Goal: Navigation & Orientation: Find specific page/section

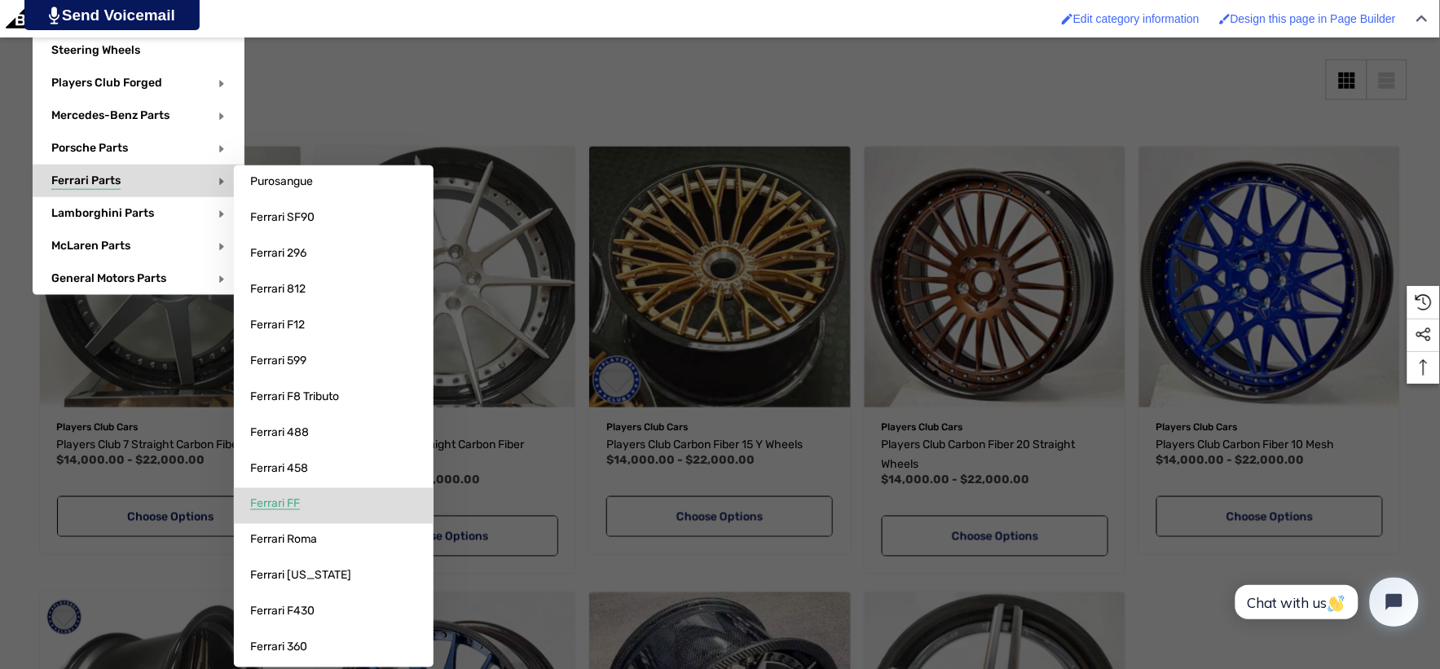
scroll to position [452, 0]
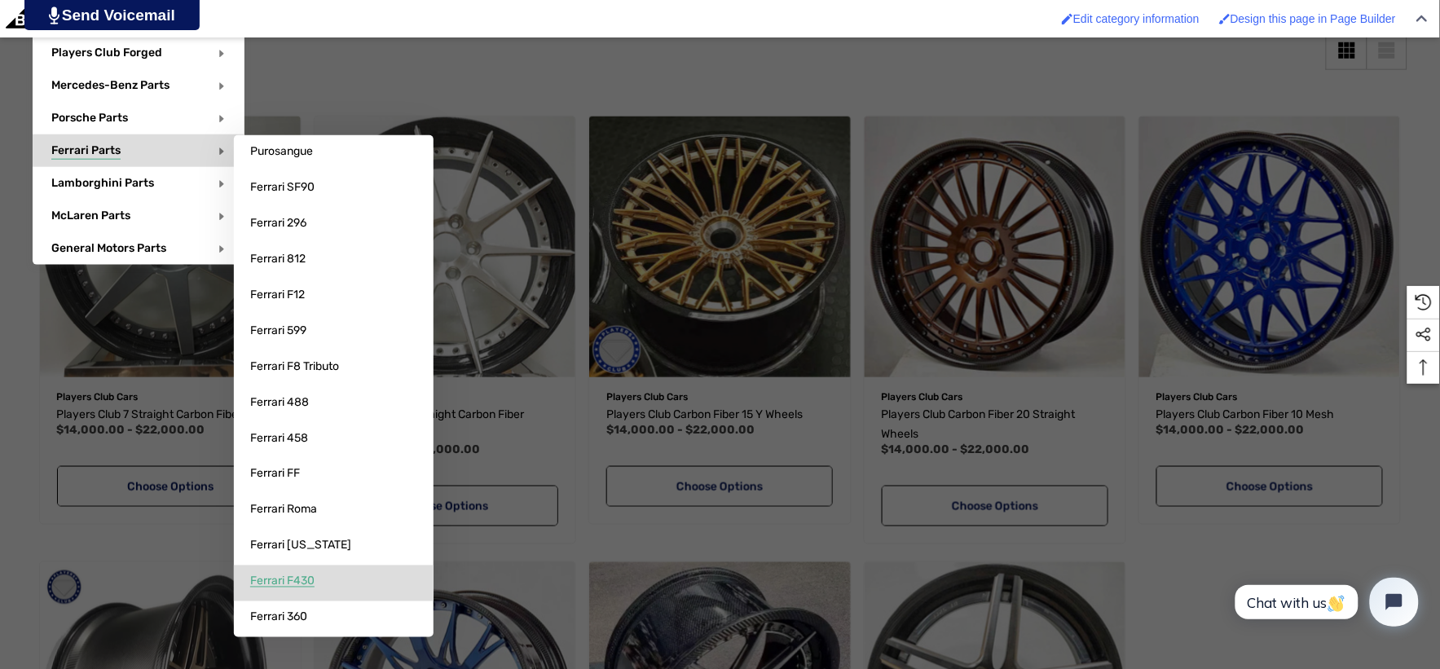
click at [301, 584] on span "Ferrari F430" at bounding box center [282, 581] width 64 height 15
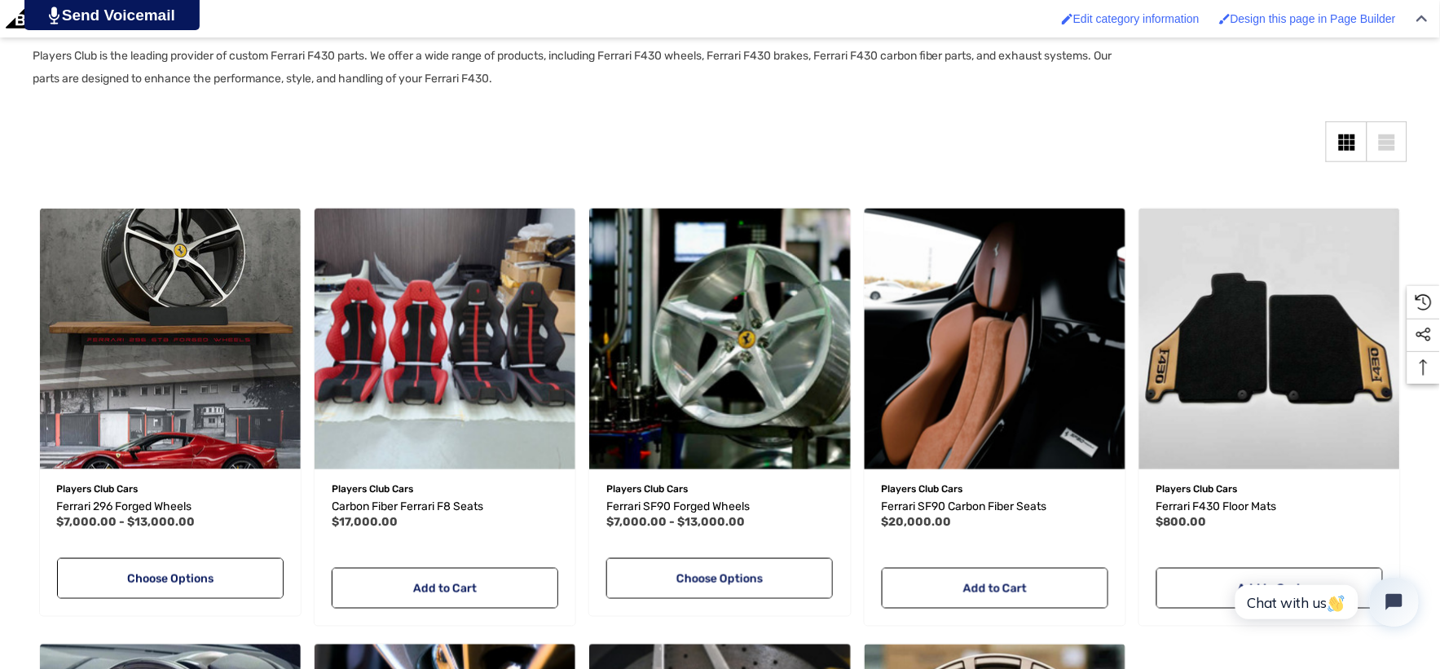
scroll to position [362, 0]
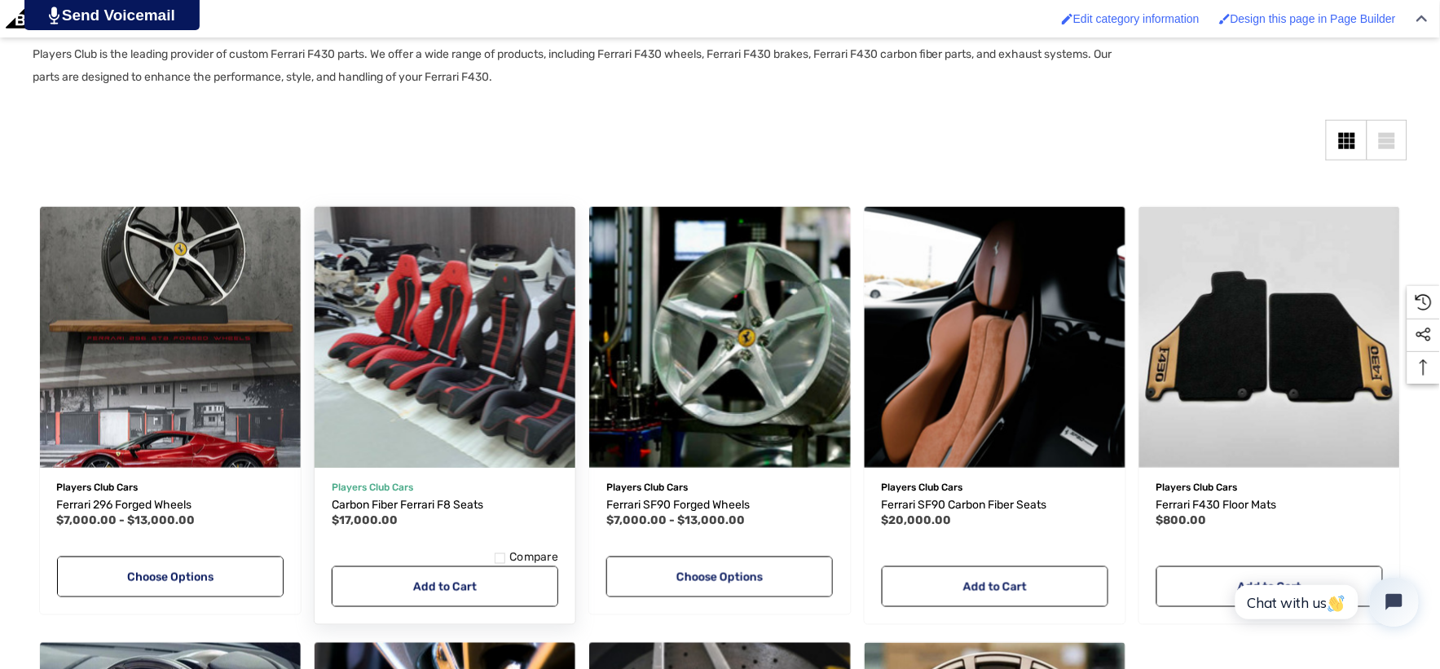
click at [466, 422] on img "Carbon Fiber Ferrari F8 Seats,$17,000.00\a" at bounding box center [444, 336] width 287 height 287
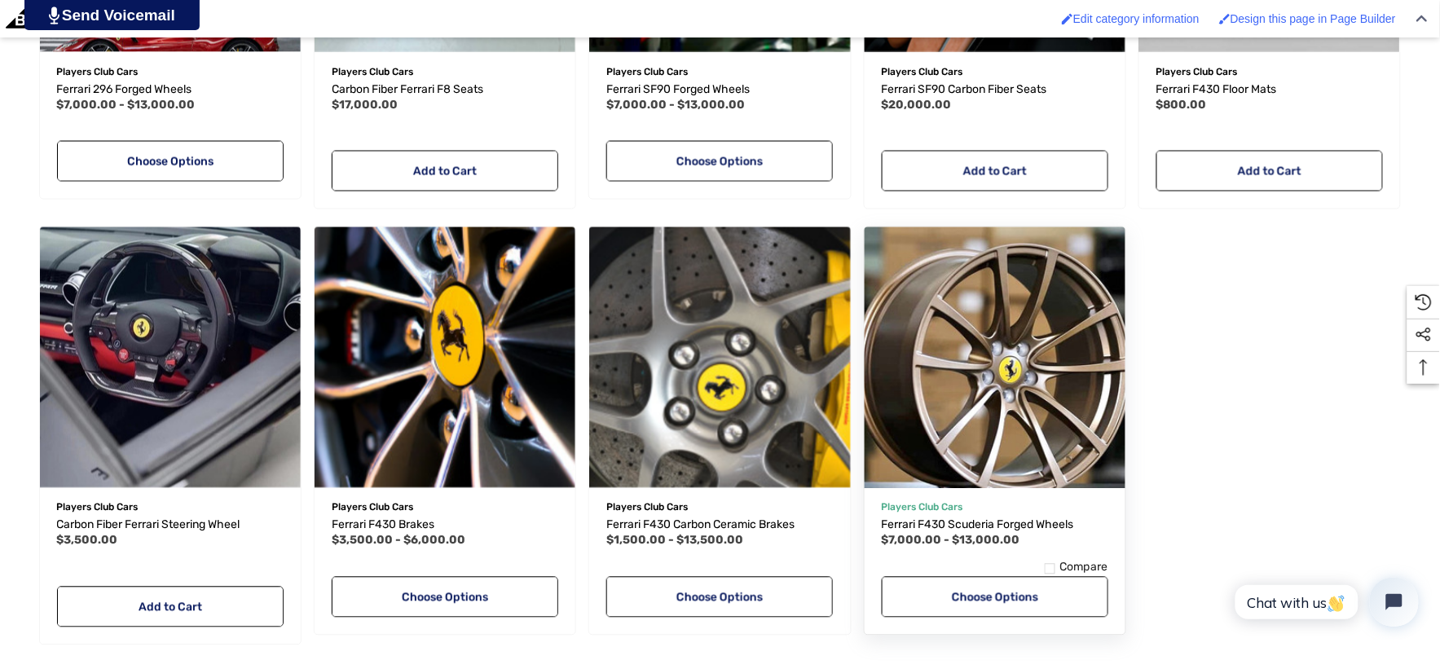
click at [1051, 442] on img "Ferrari F430 Scuderia Forged Wheels,Price range from $7,000.00 to $13,000.00\a" at bounding box center [994, 357] width 287 height 287
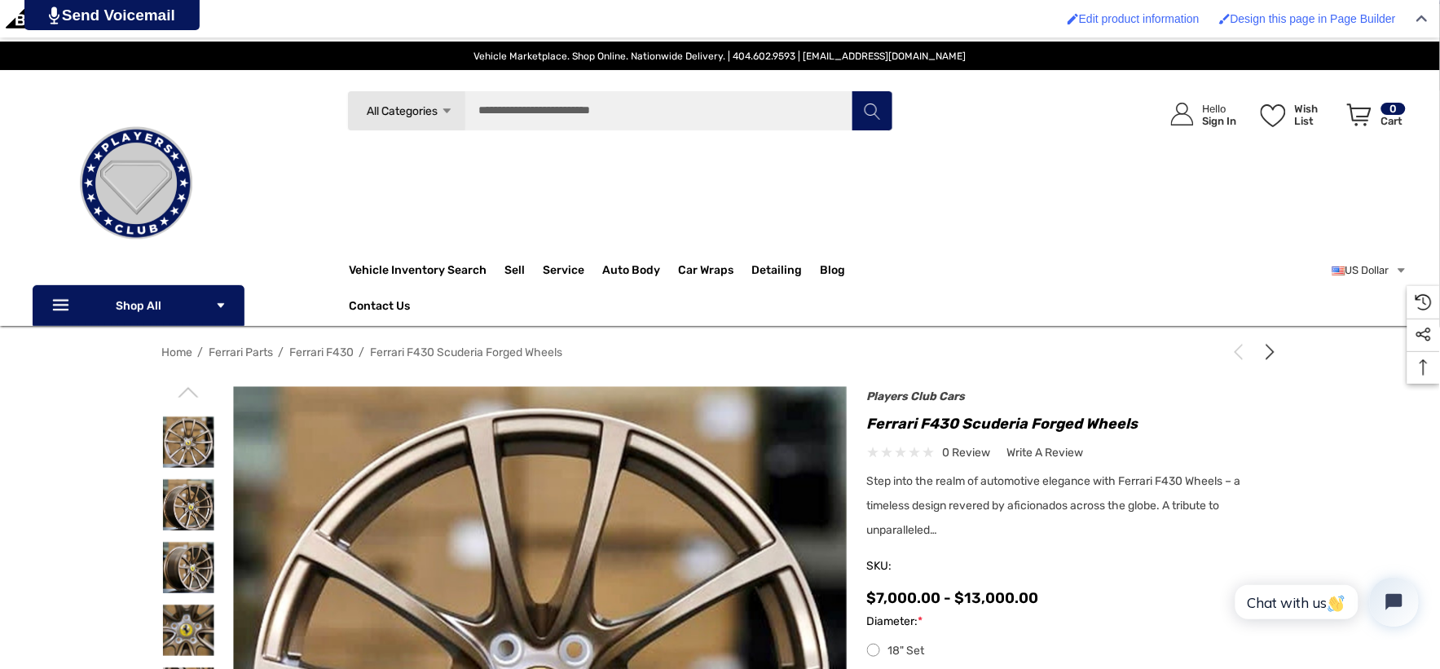
click at [503, 78] on header "Vehicle Marketplace. Shop Online. Nationwide Delivery. | 404.602.9593 | info@pl…" at bounding box center [720, 163] width 1440 height 326
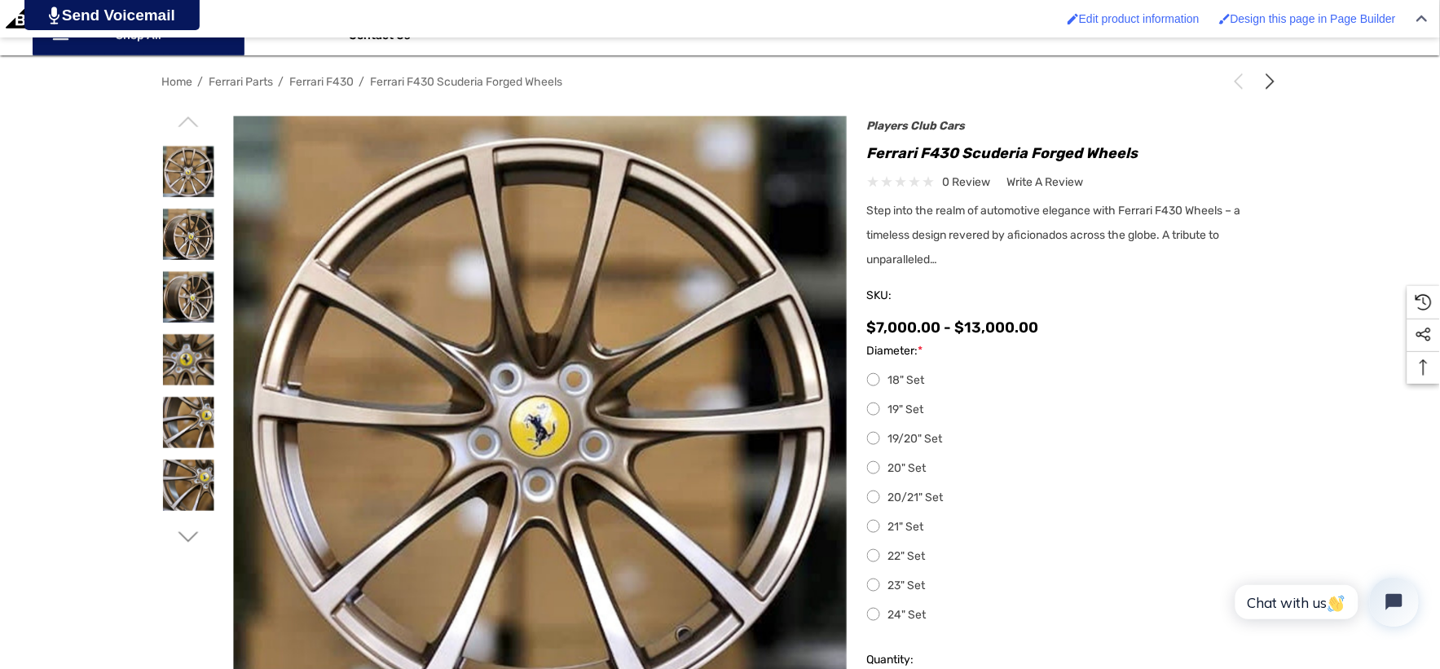
scroll to position [271, 0]
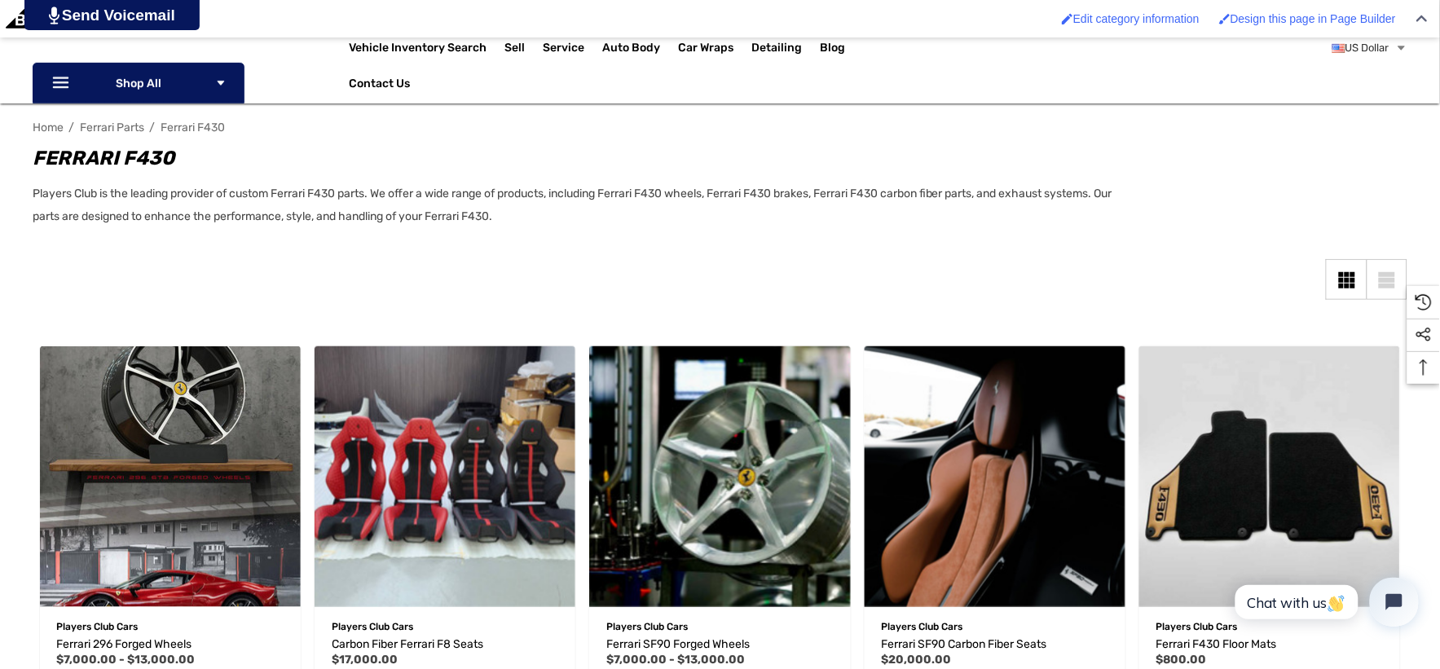
scroll to position [234, 0]
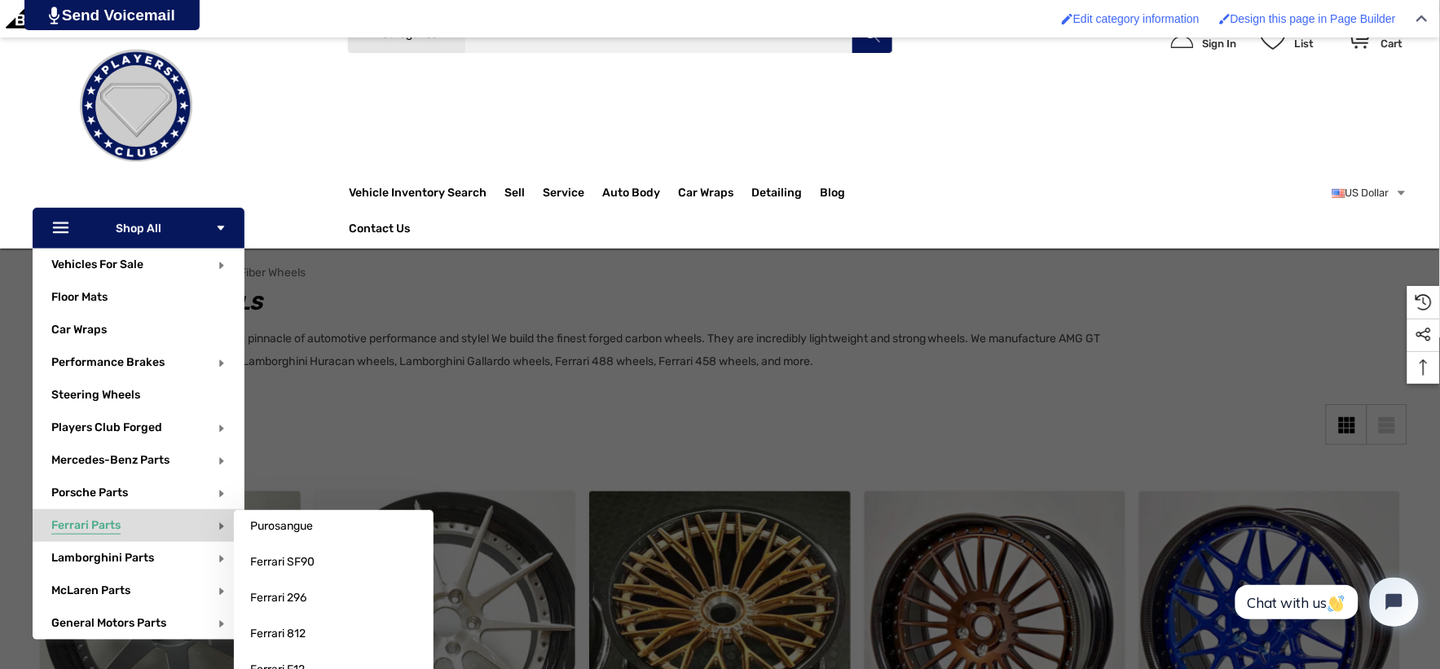
scroll to position [181, 0]
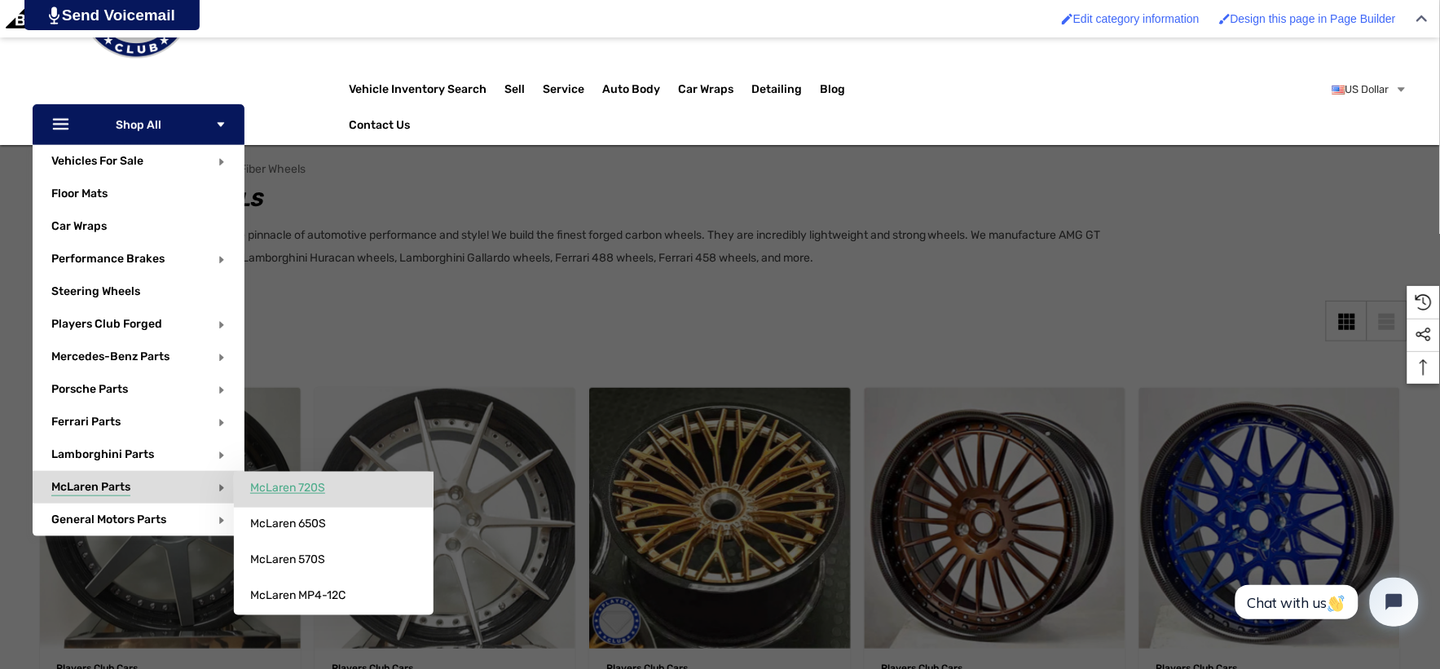
click at [262, 487] on span "McLaren 720S" at bounding box center [287, 488] width 75 height 15
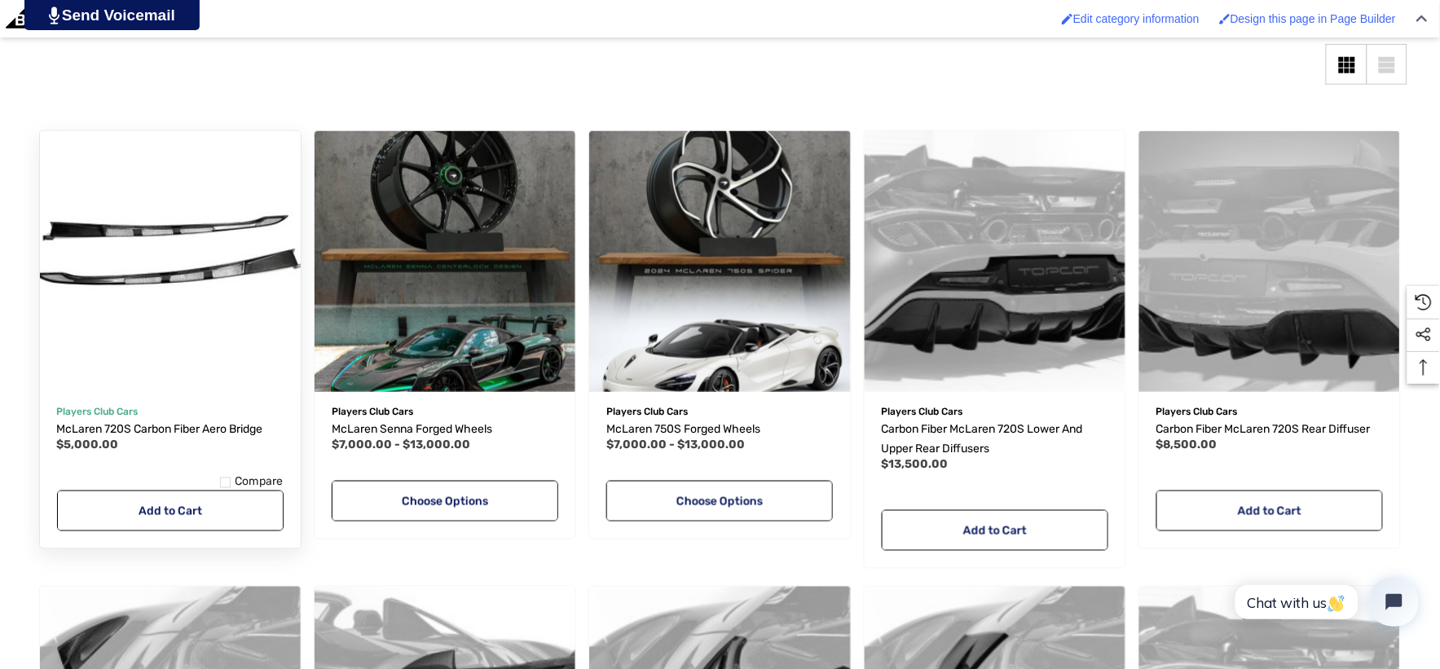
scroll to position [452, 0]
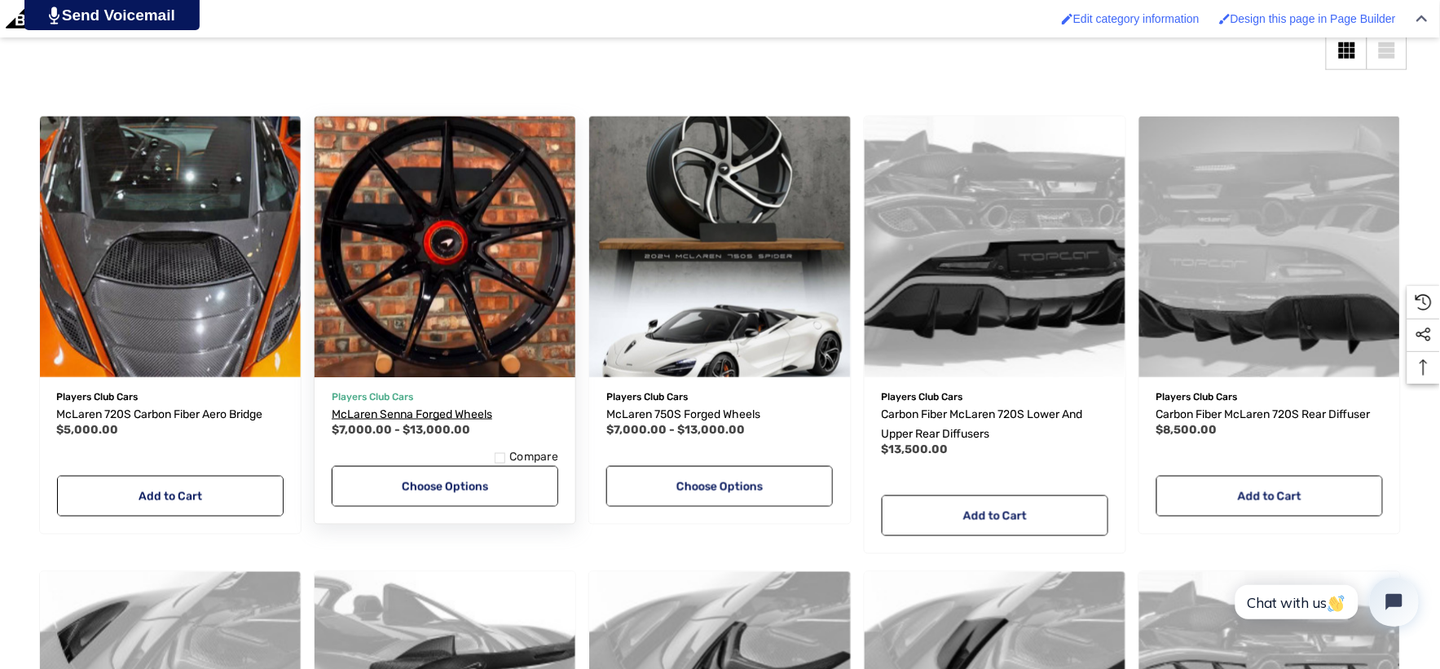
click at [354, 412] on span "McLaren Senna Forged Wheels" at bounding box center [412, 414] width 160 height 14
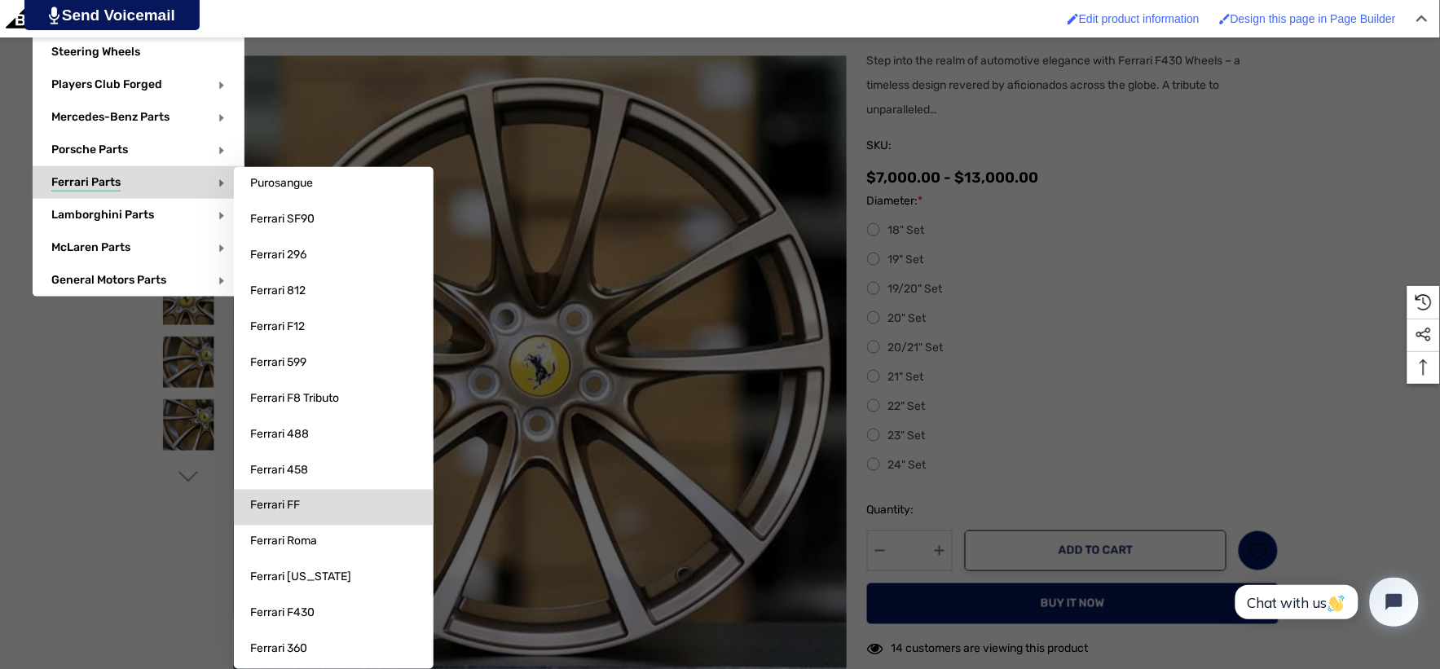
scroll to position [452, 0]
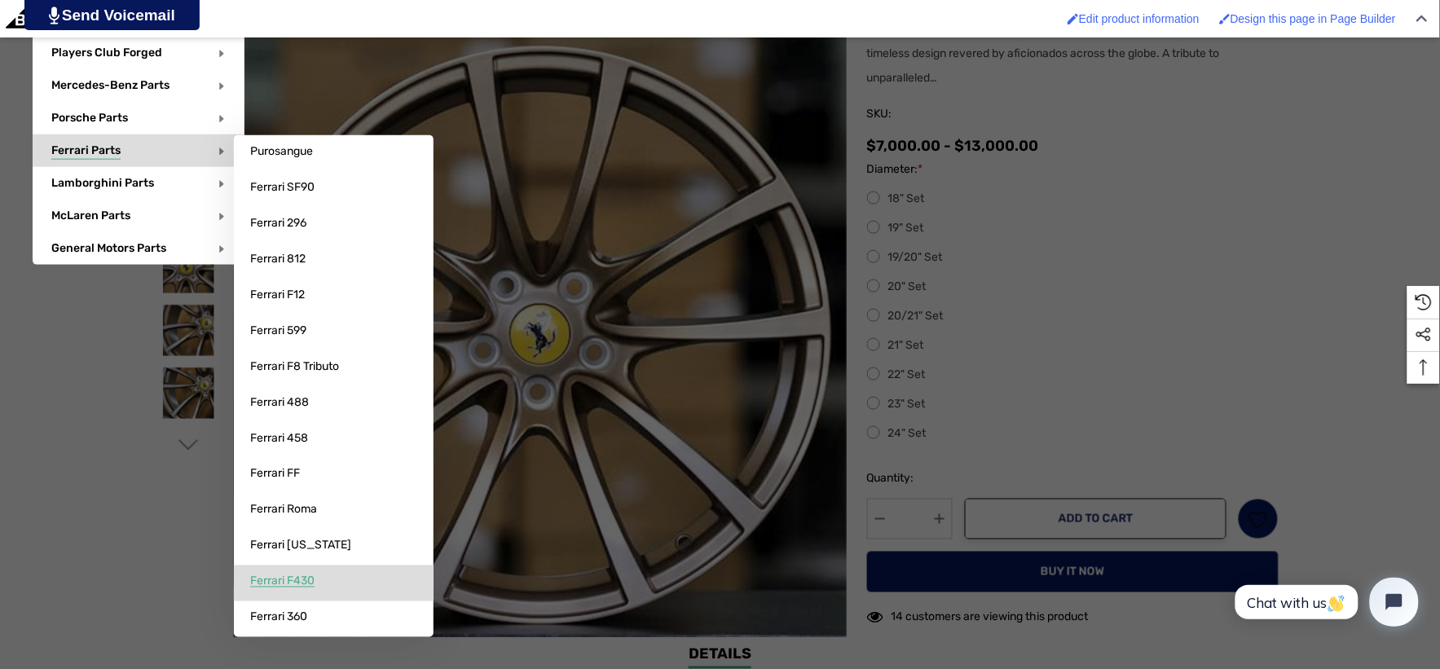
click at [306, 587] on span "Ferrari F430" at bounding box center [282, 581] width 64 height 15
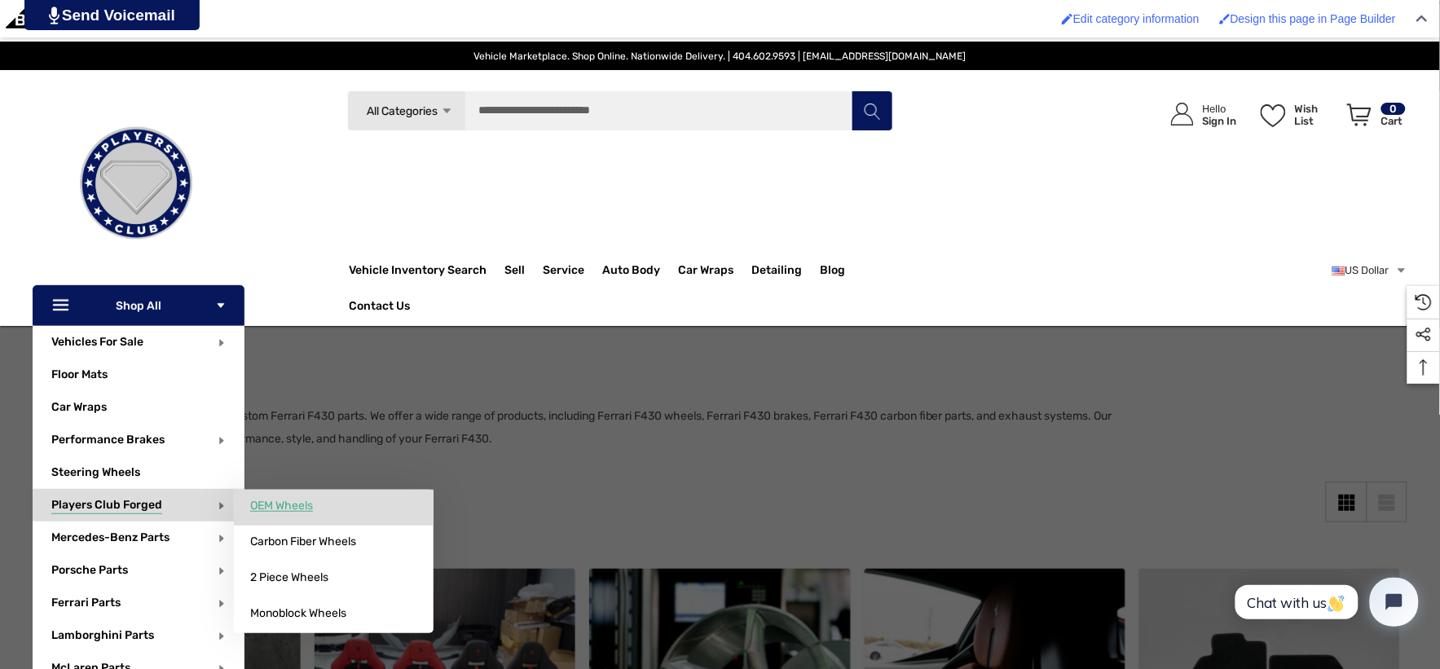
click at [270, 506] on span "OEM Wheels" at bounding box center [281, 506] width 63 height 15
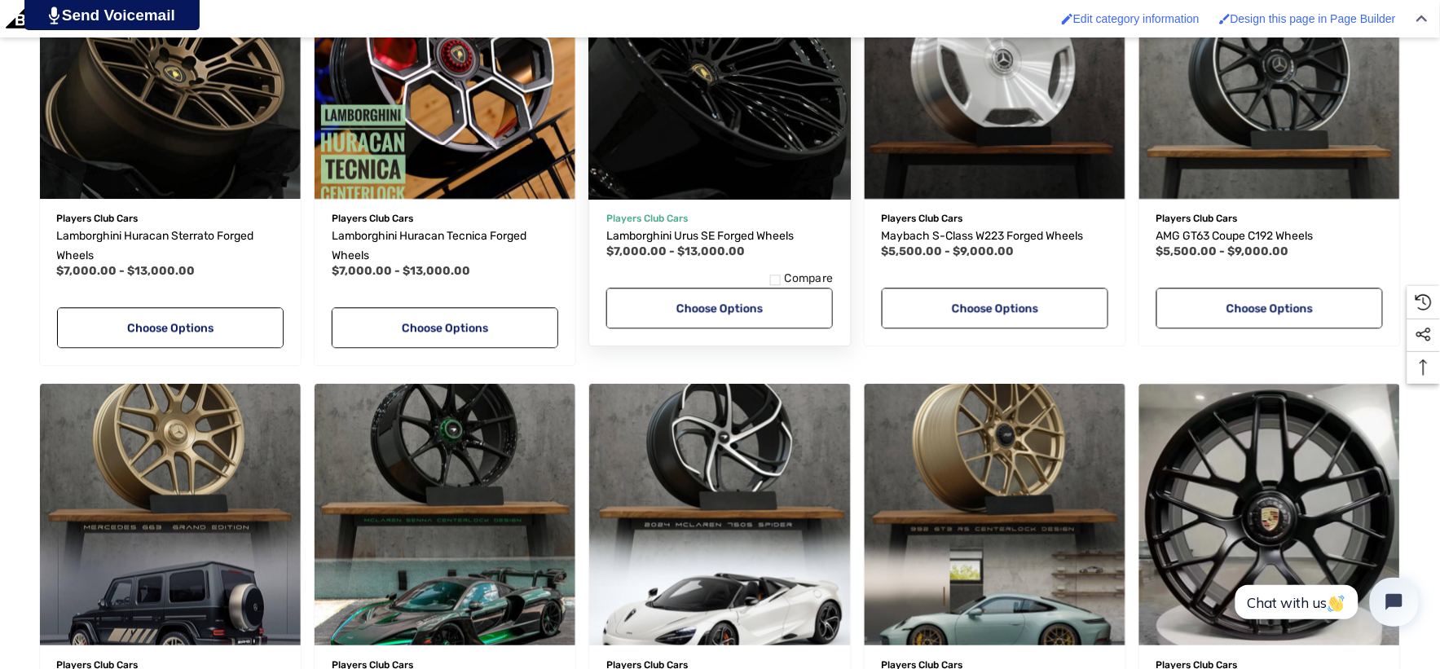
scroll to position [1086, 0]
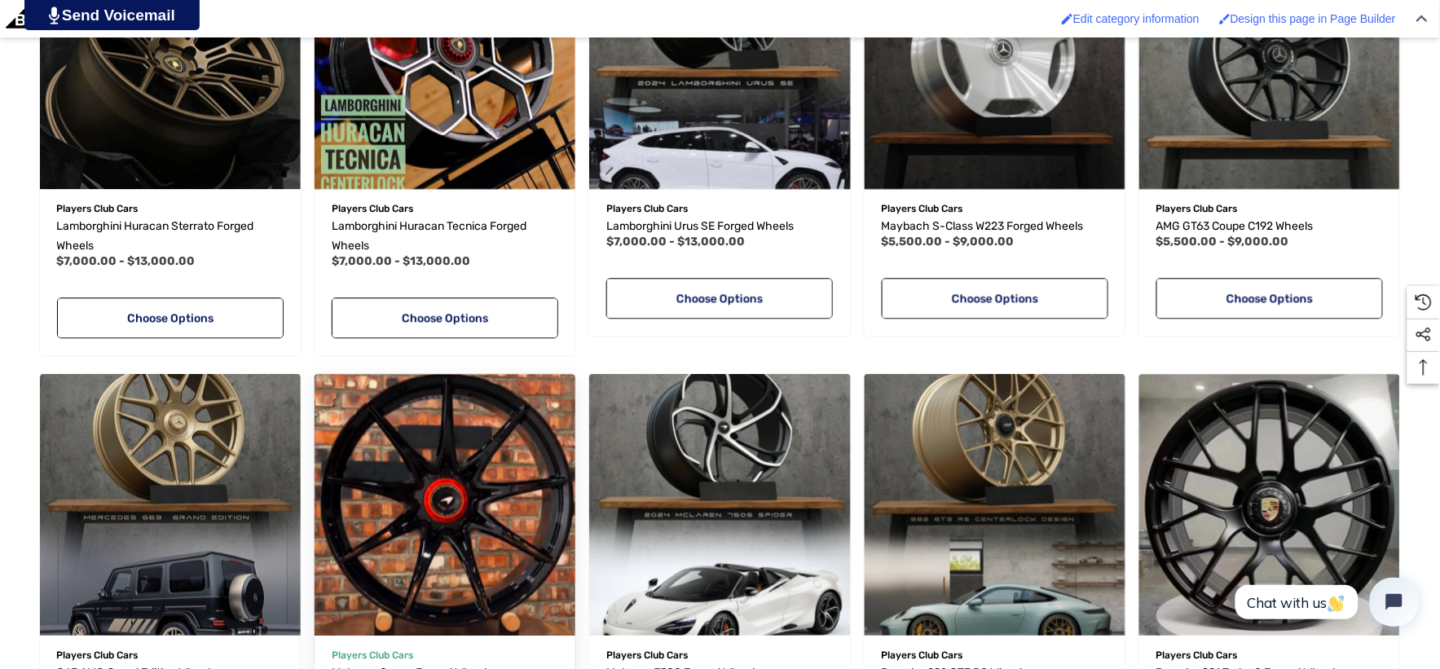
click at [426, 495] on img "McLaren Senna Forged Wheels,Price range from $7,000.00 to $13,000.00\a" at bounding box center [444, 504] width 287 height 287
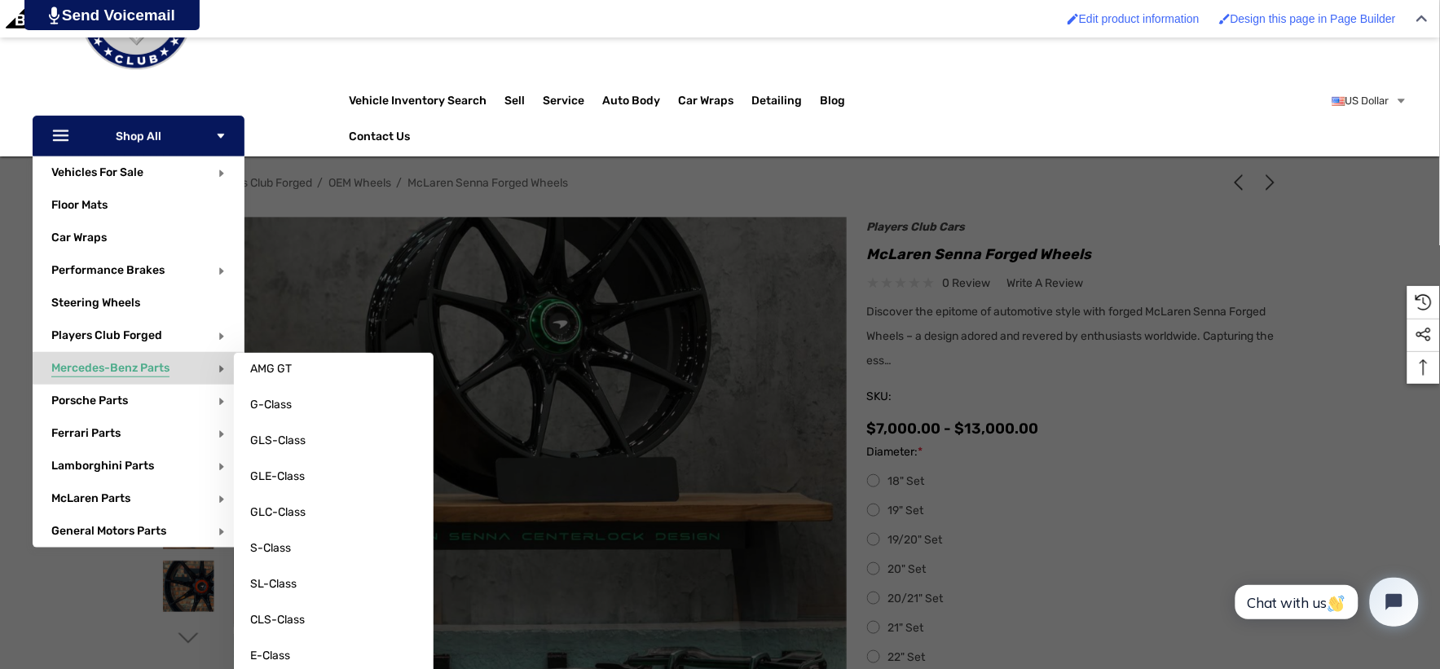
scroll to position [181, 0]
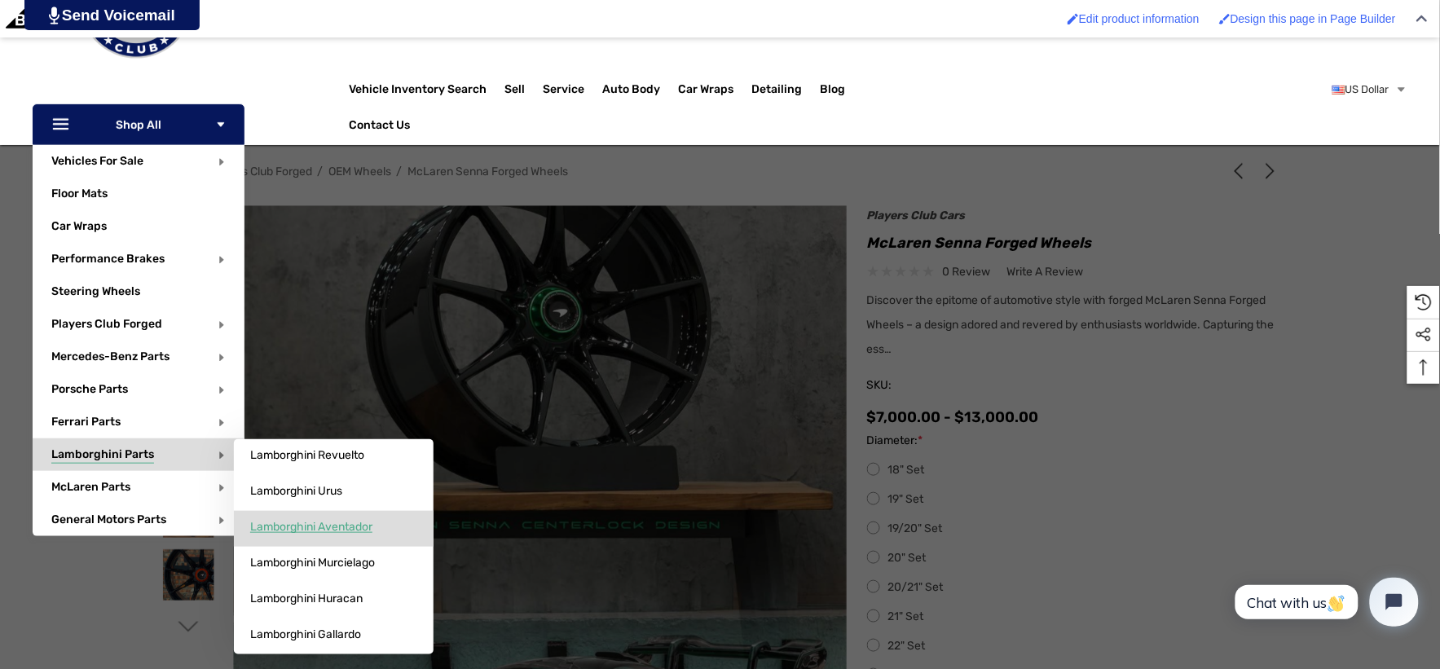
click at [312, 528] on span "Lamborghini Aventador" at bounding box center [311, 527] width 122 height 15
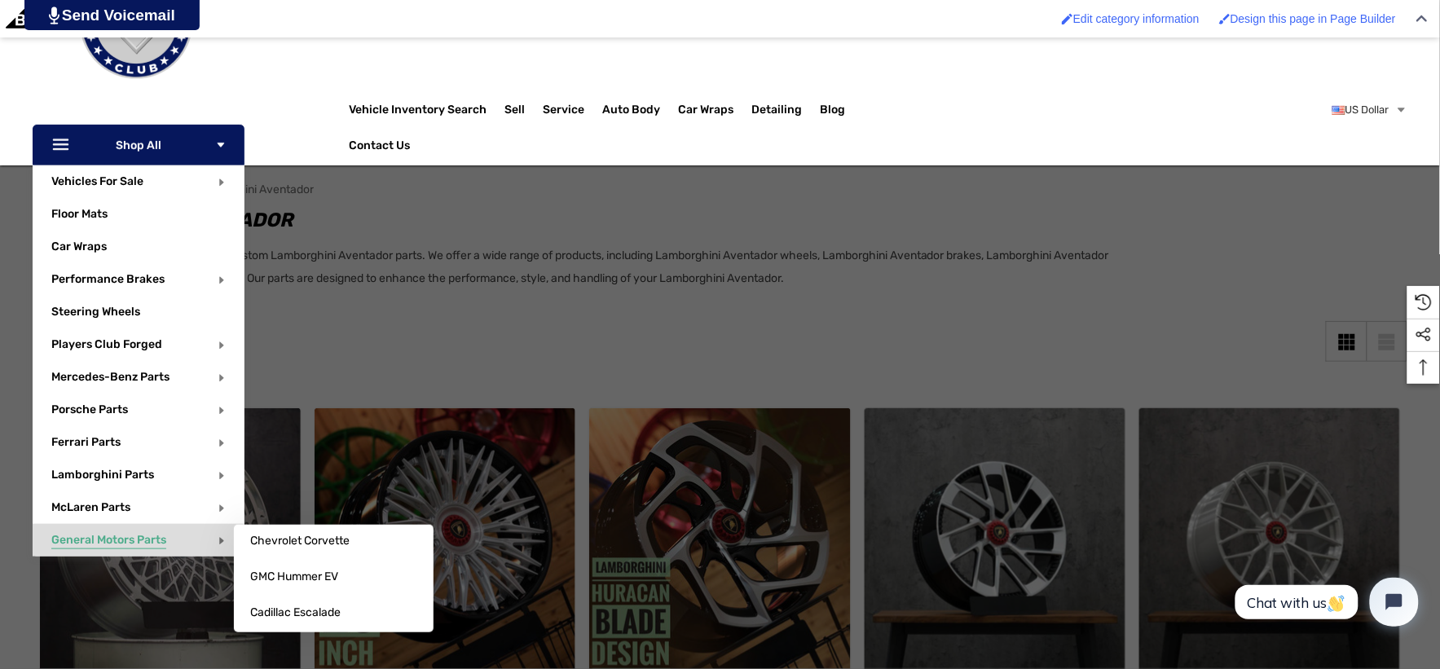
scroll to position [181, 0]
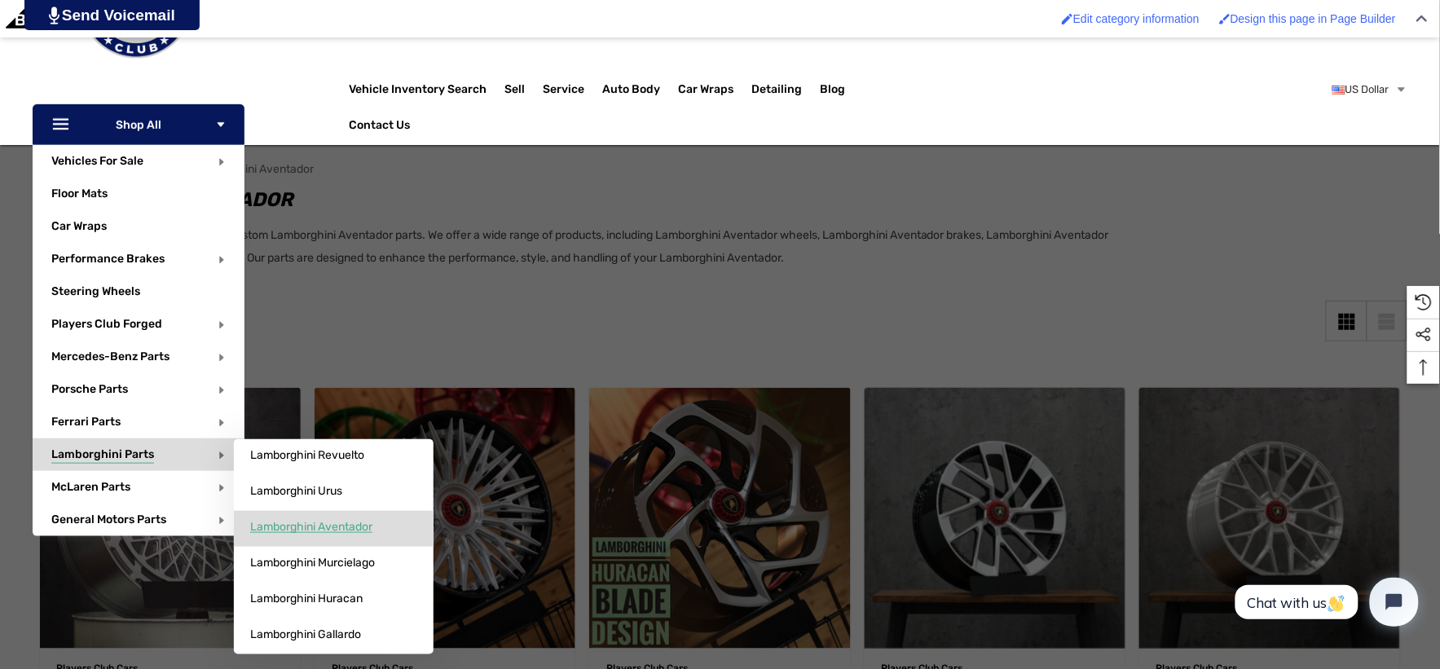
click at [354, 522] on span "Lamborghini Aventador" at bounding box center [311, 527] width 122 height 15
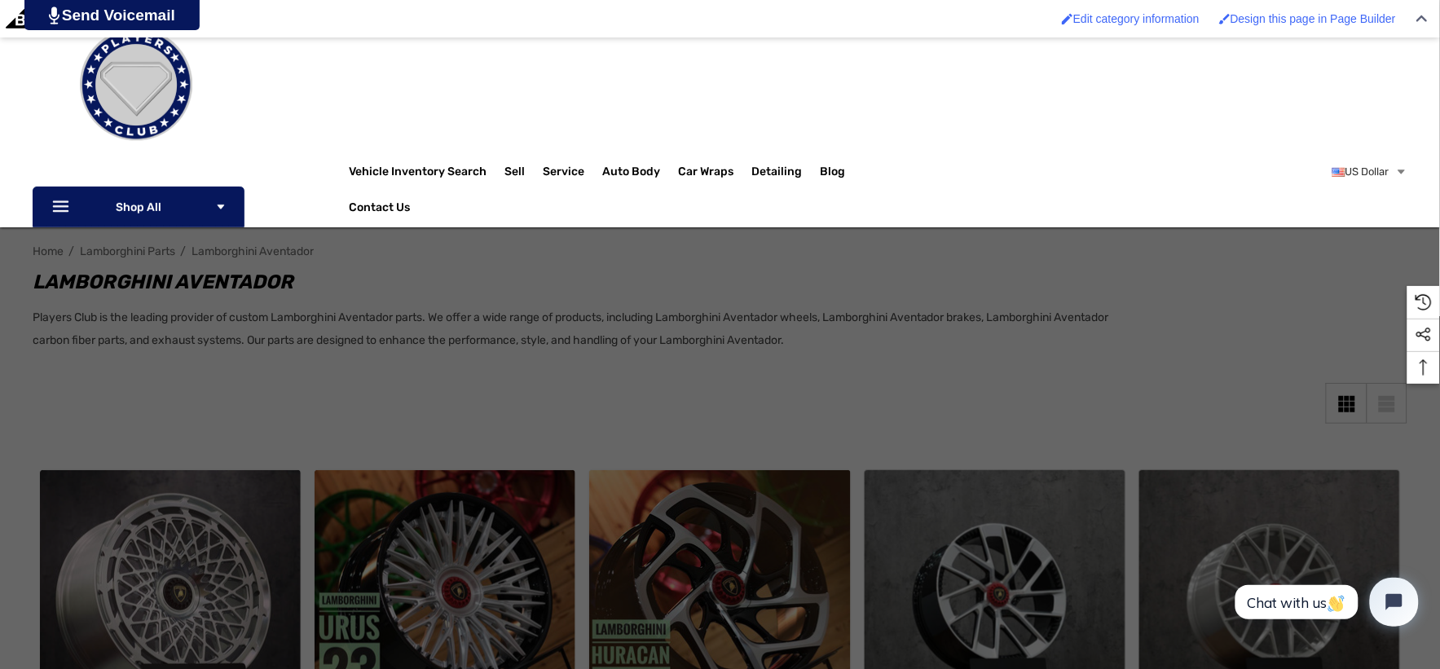
scroll to position [271, 0]
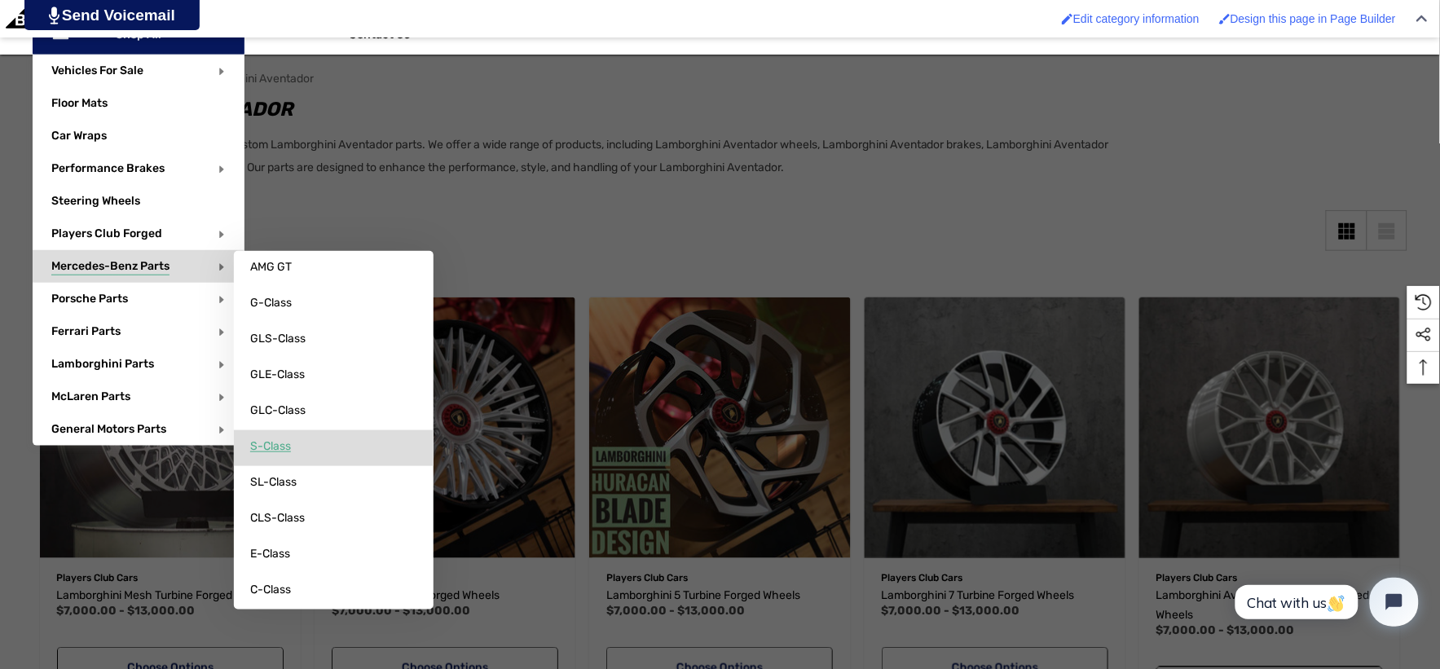
click at [279, 445] on span "S-Class" at bounding box center [270, 446] width 41 height 15
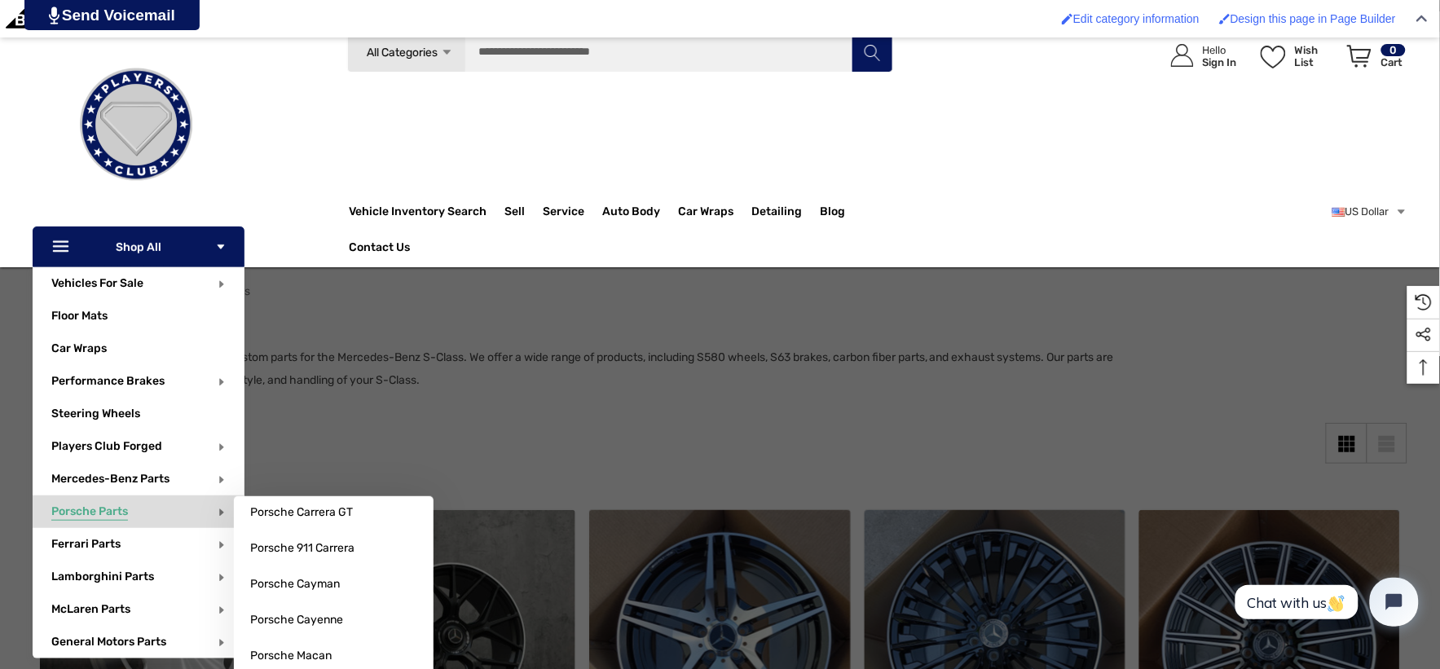
scroll to position [90, 0]
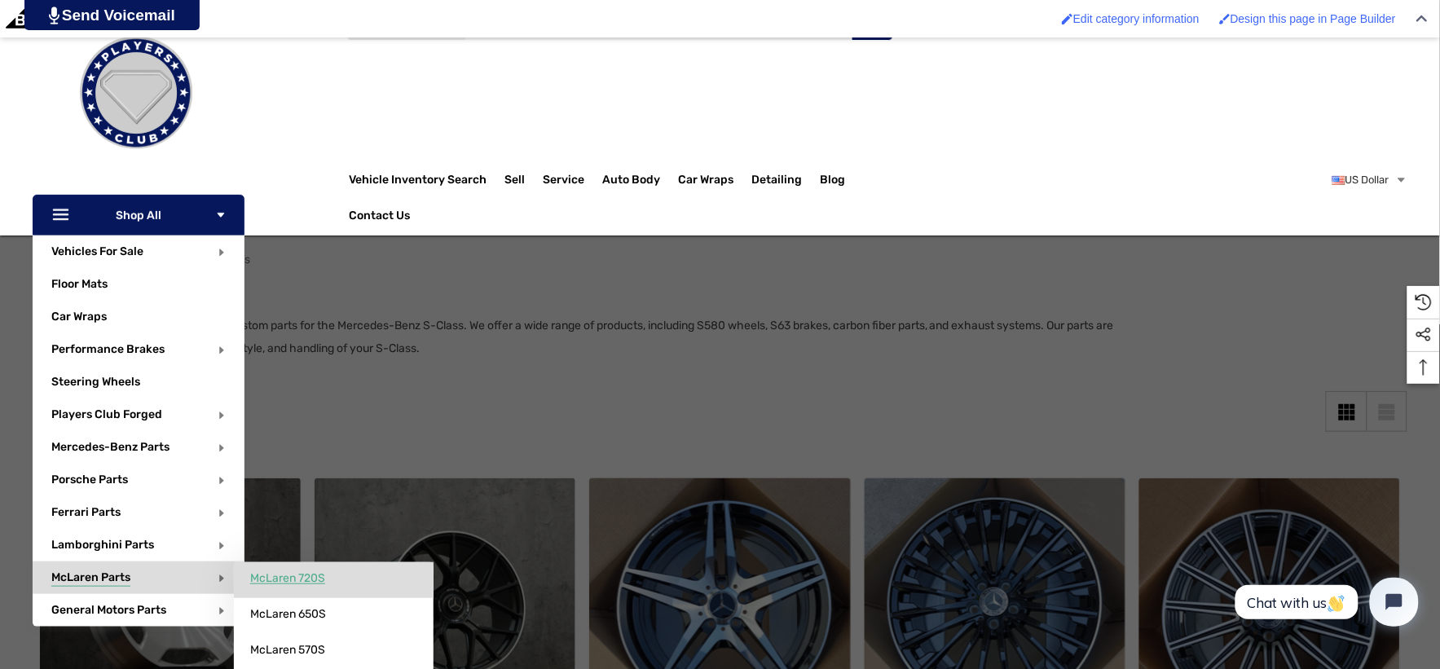
click at [256, 575] on span "McLaren 720S" at bounding box center [287, 578] width 75 height 15
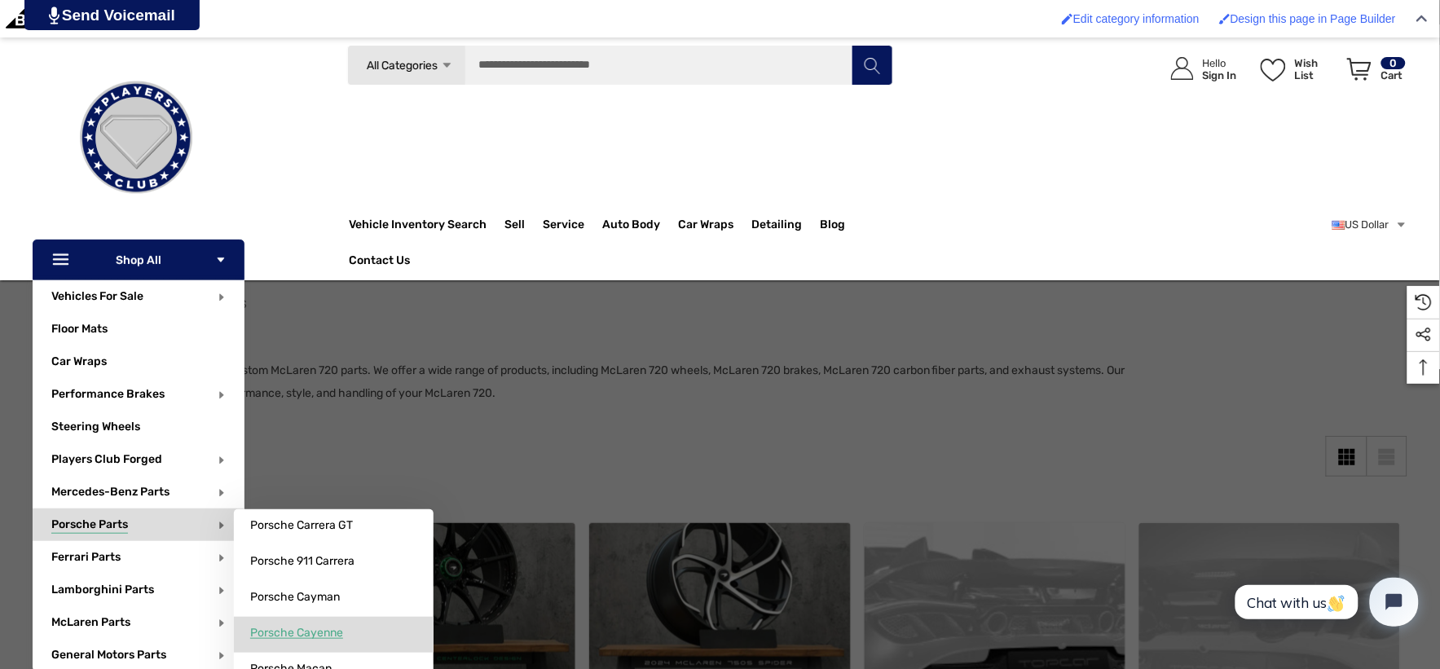
scroll to position [90, 0]
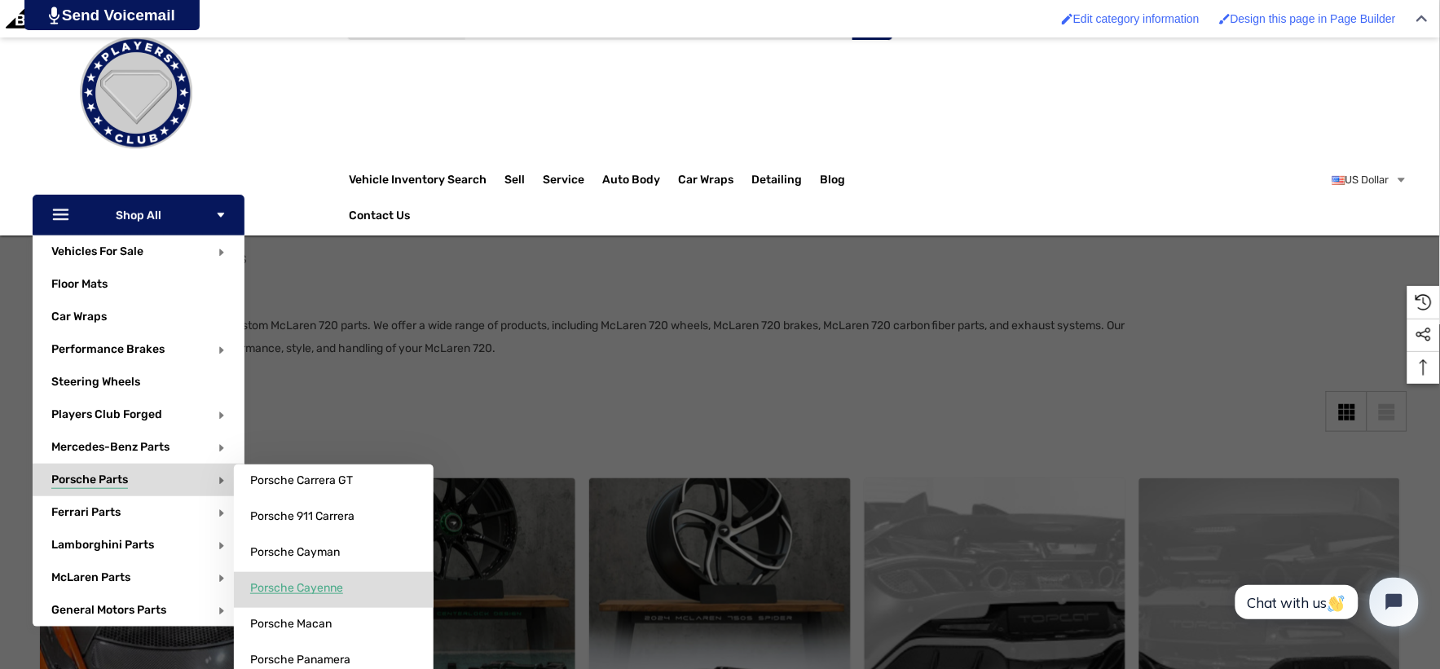
click at [288, 583] on span "Porsche Cayenne" at bounding box center [296, 588] width 93 height 15
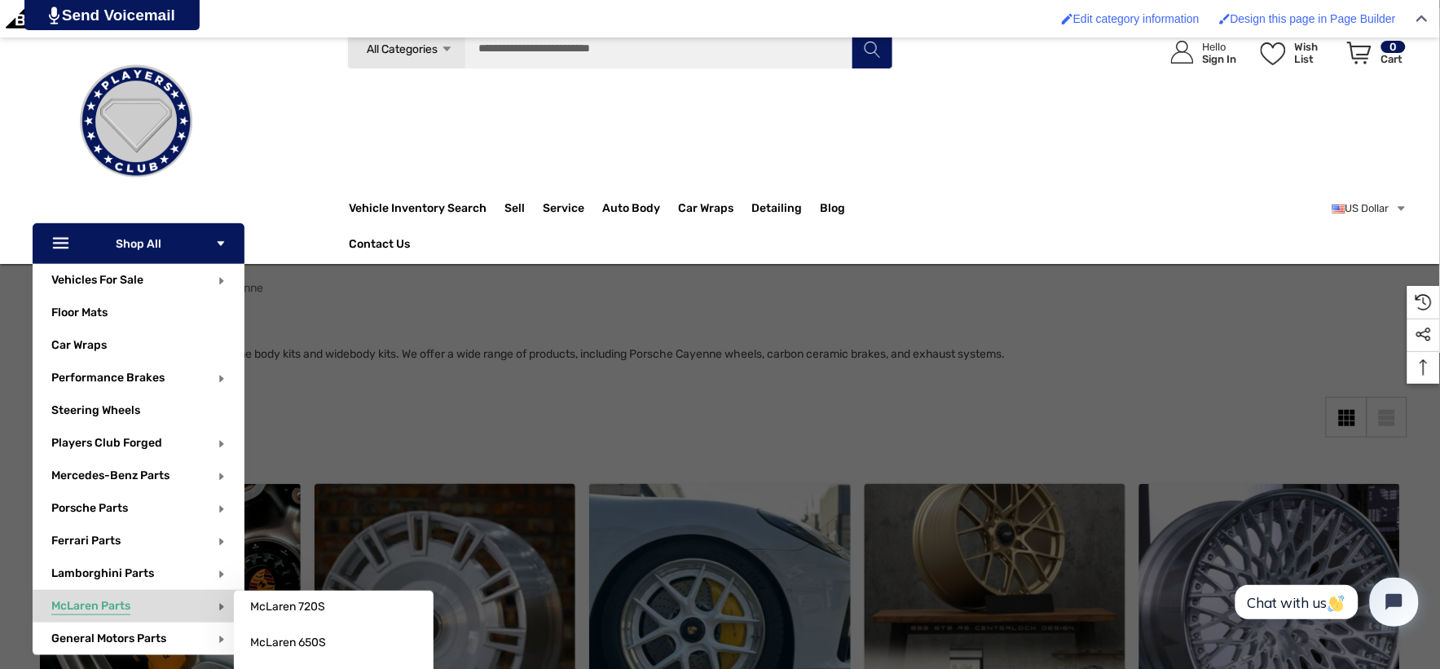
scroll to position [90, 0]
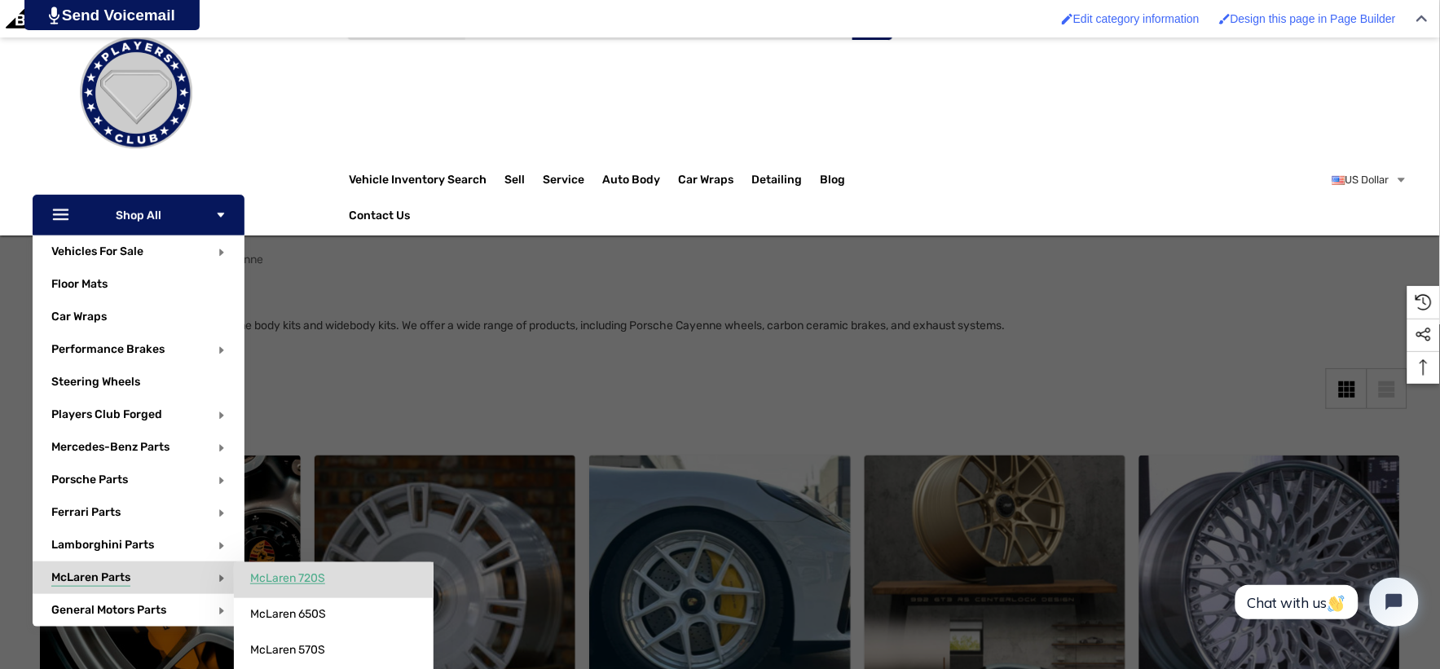
click at [256, 569] on link "McLaren 720S" at bounding box center [334, 578] width 200 height 33
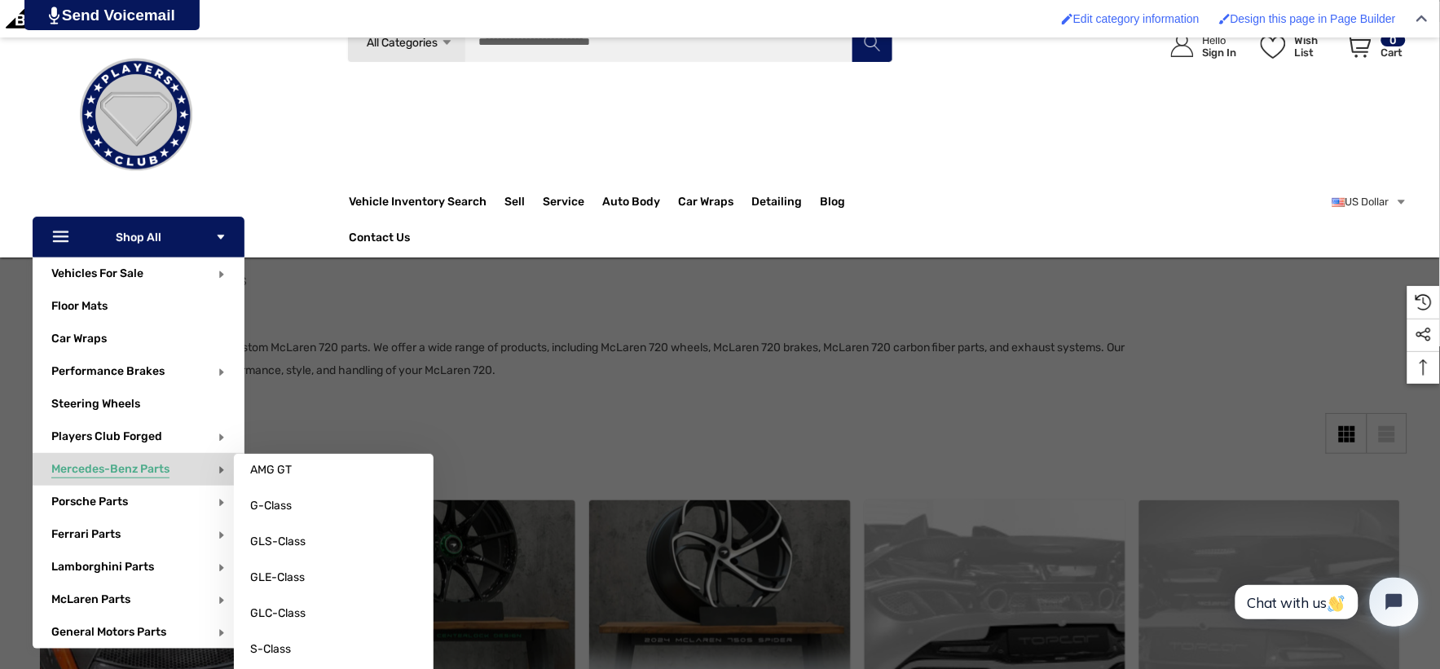
scroll to position [181, 0]
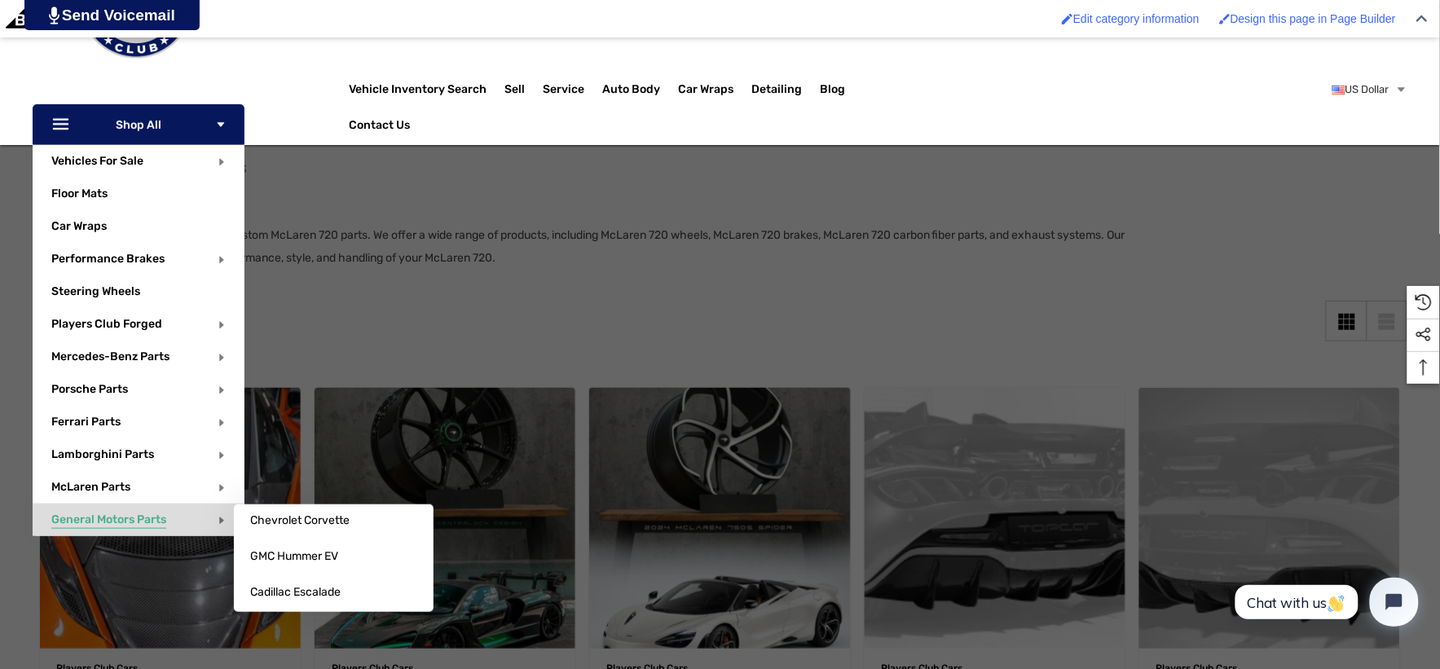
click at [121, 512] on span "General Motors Parts" at bounding box center [108, 521] width 115 height 18
